Goal: Information Seeking & Learning: Learn about a topic

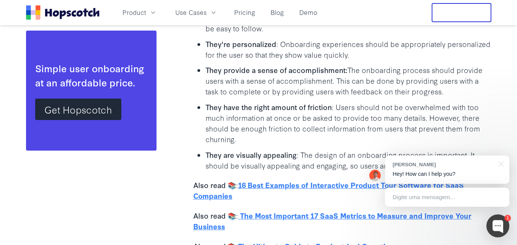
scroll to position [919, 0]
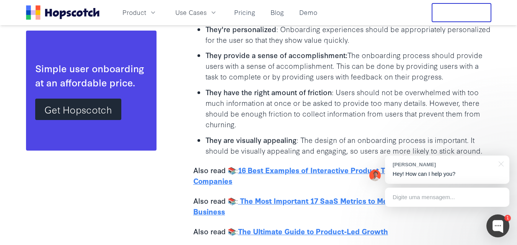
drag, startPoint x: 191, startPoint y: 118, endPoint x: 189, endPoint y: 104, distance: 14.3
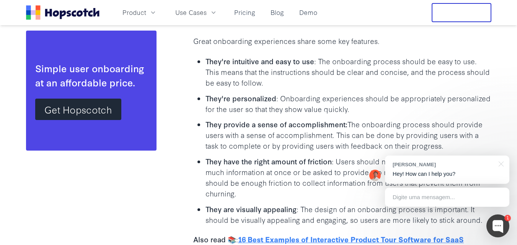
scroll to position [845, 0]
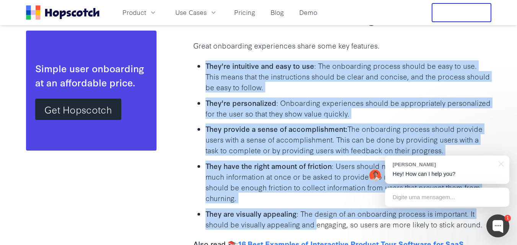
drag, startPoint x: 315, startPoint y: 224, endPoint x: 206, endPoint y: 66, distance: 191.7
click at [206, 66] on ul "They're intuitive and easy to use : The onboarding process should be easy to us…" at bounding box center [342, 145] width 298 height 170
copy ul "They're intuitive and easy to use : The onboarding process should be easy to us…"
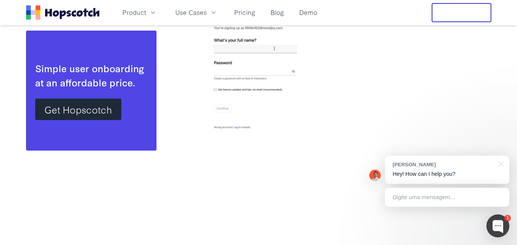
scroll to position [9523, 0]
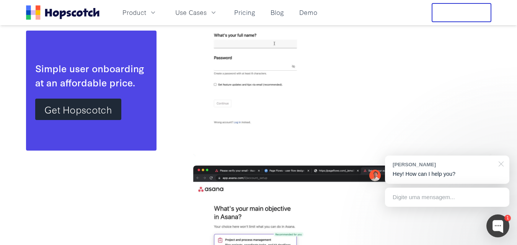
click at [502, 166] on div at bounding box center [499, 164] width 19 height 16
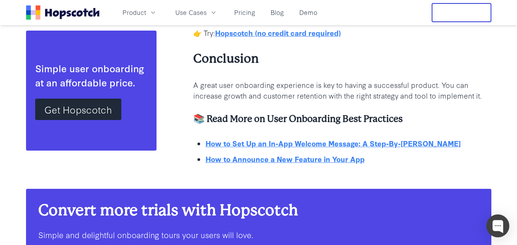
scroll to position [18609, 0]
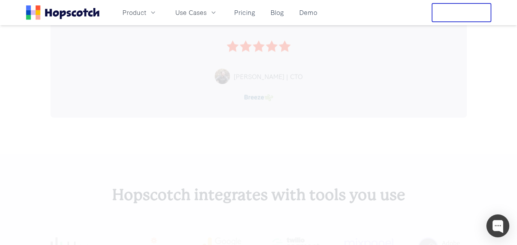
scroll to position [1940, 0]
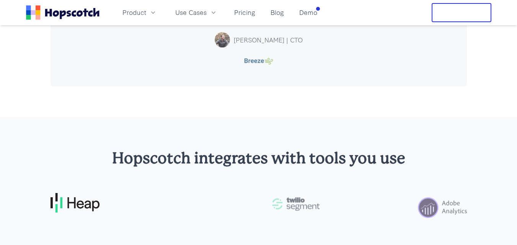
scroll to position [1940, 0]
